Goal: Find specific page/section: Find specific page/section

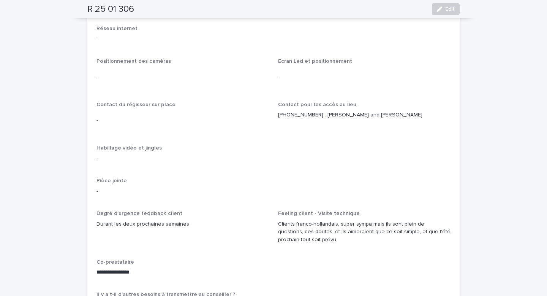
scroll to position [1154, 0]
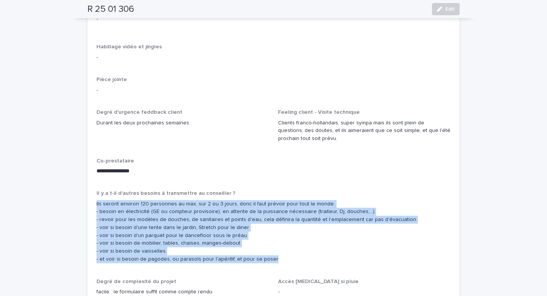
drag, startPoint x: 270, startPoint y: 229, endPoint x: 85, endPoint y: 172, distance: 194.2
copy p "Ils seront environ 120 personnes au max, sur 2 ou 3 jours, donc il faut prévoir…"
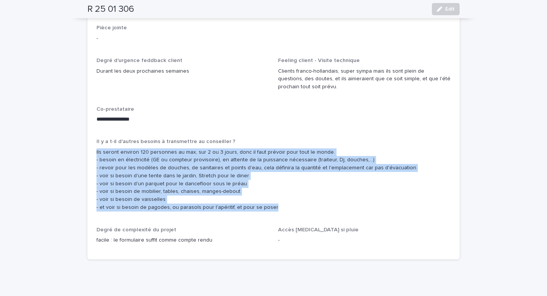
scroll to position [1207, 0]
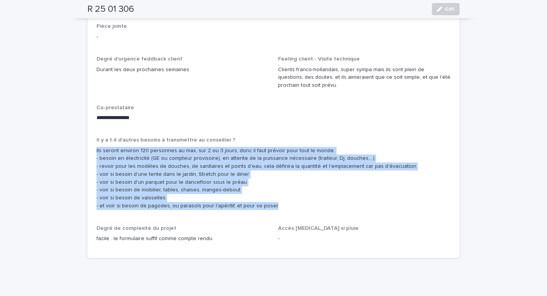
copy p "Ils seront environ 120 personnes au max, sur 2 ou 3 jours, donc il faut prévoir…"
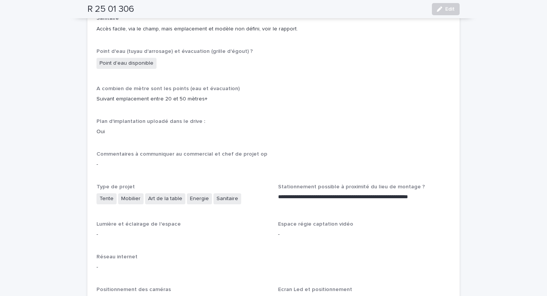
scroll to position [824, 0]
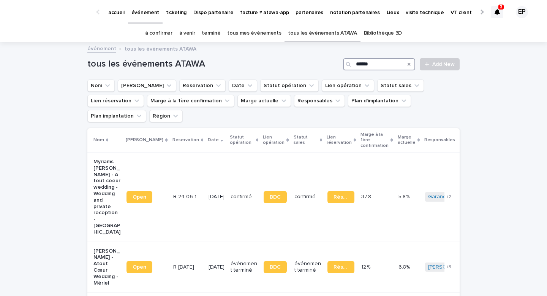
drag, startPoint x: 377, startPoint y: 67, endPoint x: 314, endPoint y: 64, distance: 62.8
click at [314, 64] on div "tous les événements ATAWA ****** Add New" at bounding box center [273, 64] width 372 height 12
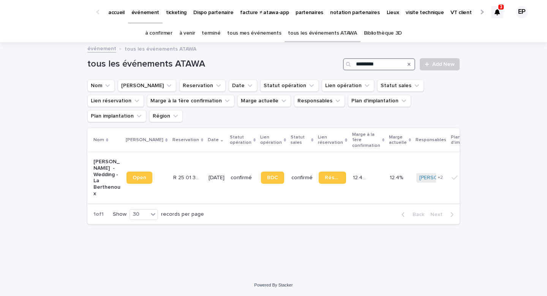
type input "*********"
click at [142, 171] on link "Open" at bounding box center [139, 177] width 26 height 12
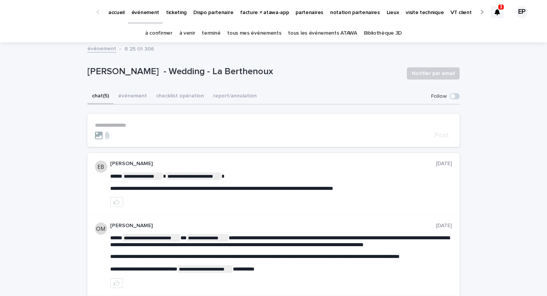
click at [151, 122] on p "**********" at bounding box center [273, 125] width 357 height 6
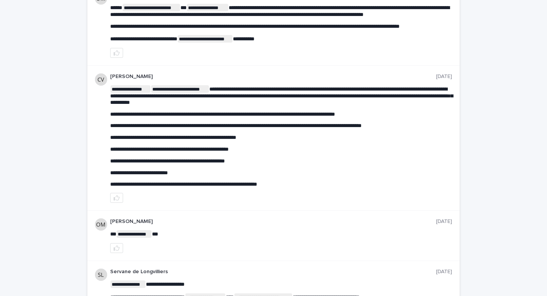
scroll to position [244, 0]
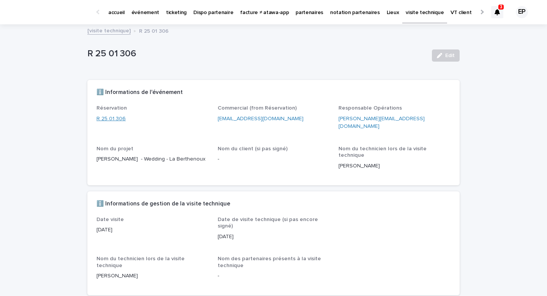
click at [106, 118] on link "R 25 01 306" at bounding box center [110, 119] width 29 height 8
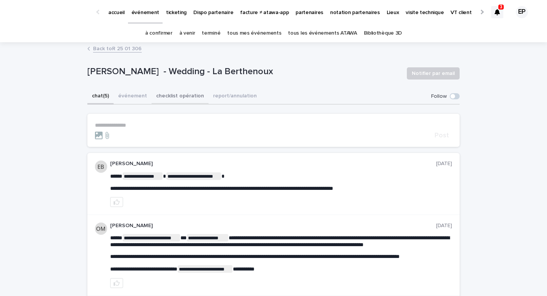
click at [181, 102] on button "checklist opération" at bounding box center [180, 97] width 57 height 16
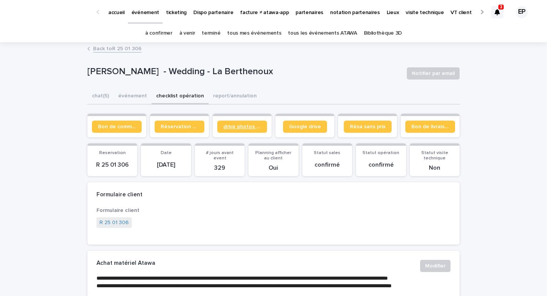
click at [230, 123] on link "drive photos coordinateur" at bounding box center [242, 126] width 50 height 12
click at [234, 129] on span "drive photos coordinateur" at bounding box center [242, 126] width 38 height 5
click at [306, 126] on span "Google drive" at bounding box center [305, 126] width 32 height 5
